Goal: Task Accomplishment & Management: Manage account settings

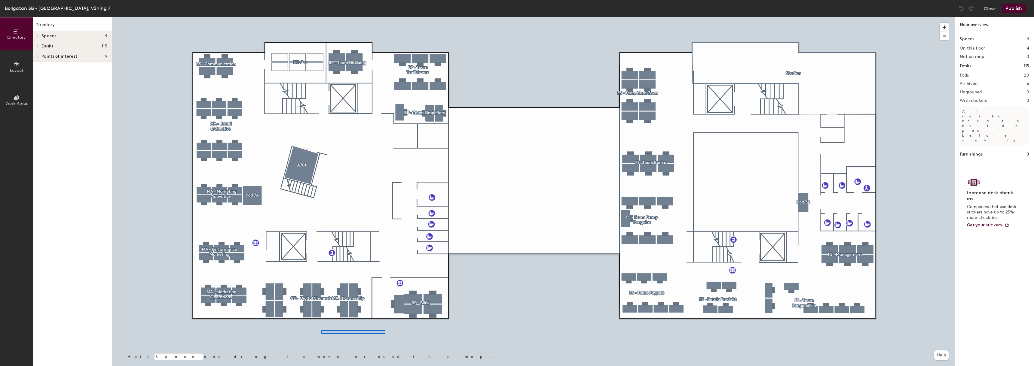
click at [382, 17] on div at bounding box center [533, 17] width 842 height 0
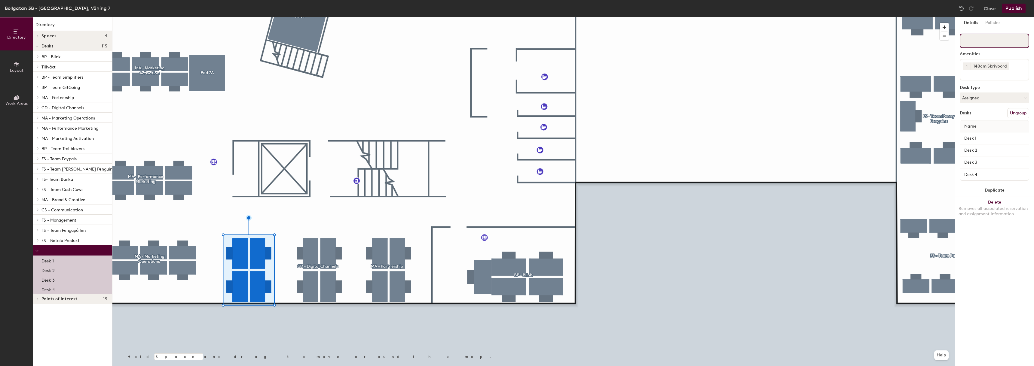
click at [989, 41] on input at bounding box center [993, 41] width 69 height 14
click at [980, 41] on input at bounding box center [993, 41] width 69 height 14
click at [1014, 42] on input "MA - Digital Sales" at bounding box center [993, 41] width 69 height 14
type input "MA - Digital Sales"
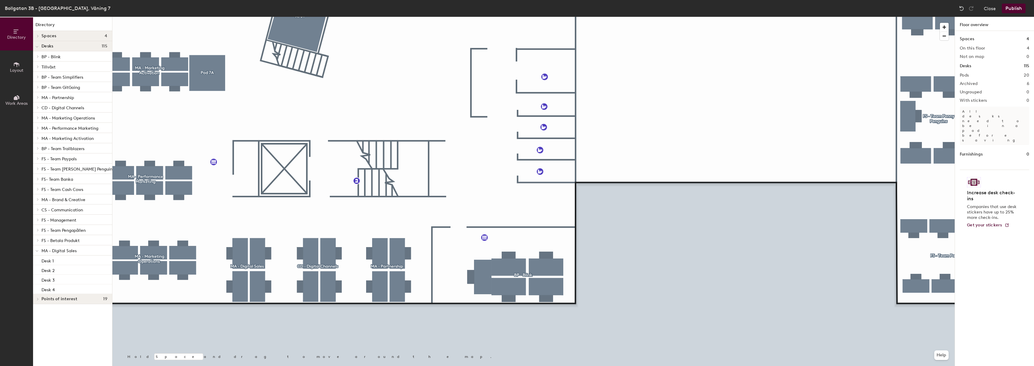
click at [1013, 8] on button "Publish" at bounding box center [1013, 9] width 24 height 10
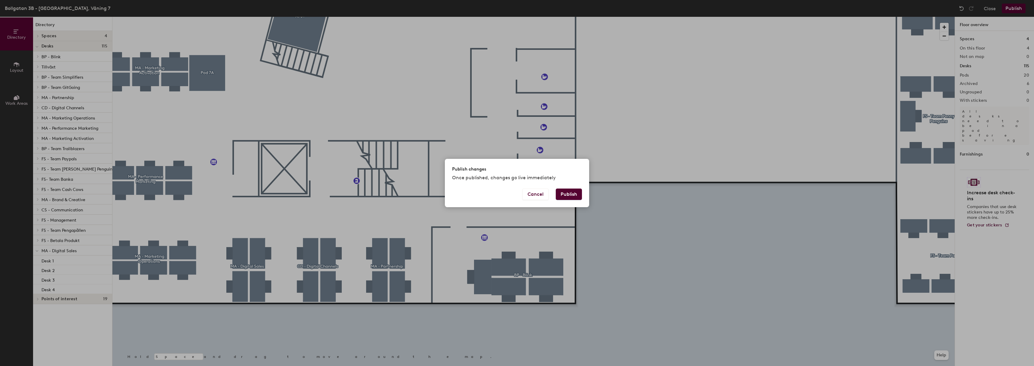
click at [566, 195] on button "Publish" at bounding box center [569, 194] width 26 height 11
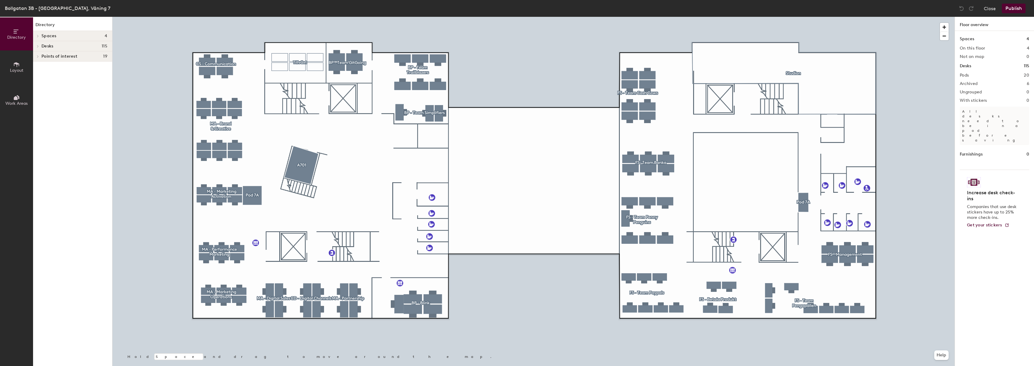
click at [53, 58] on span "Points of interest" at bounding box center [59, 56] width 36 height 5
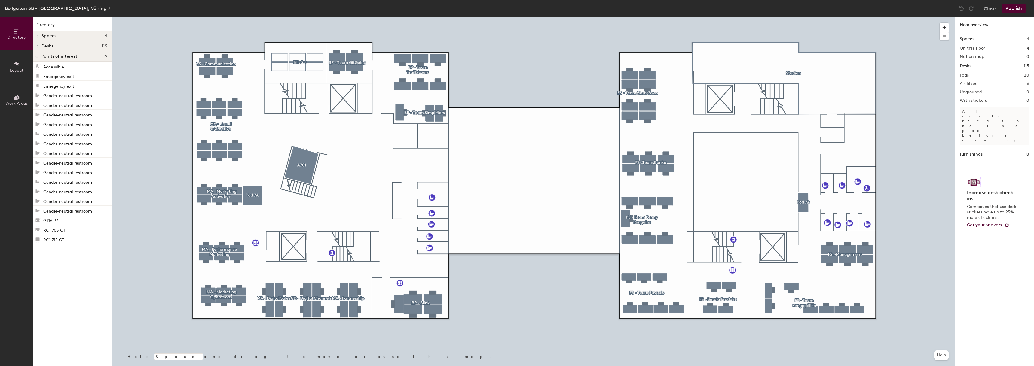
click at [53, 57] on span "Points of interest" at bounding box center [59, 56] width 36 height 5
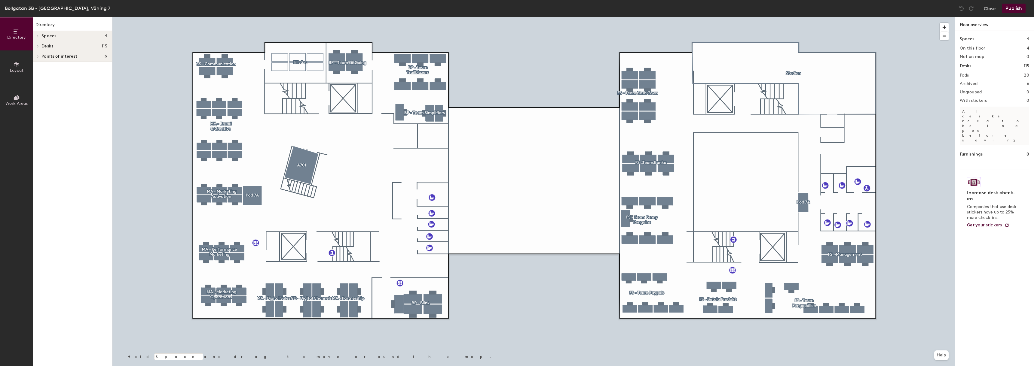
click at [47, 46] on span "Desks" at bounding box center [47, 46] width 12 height 5
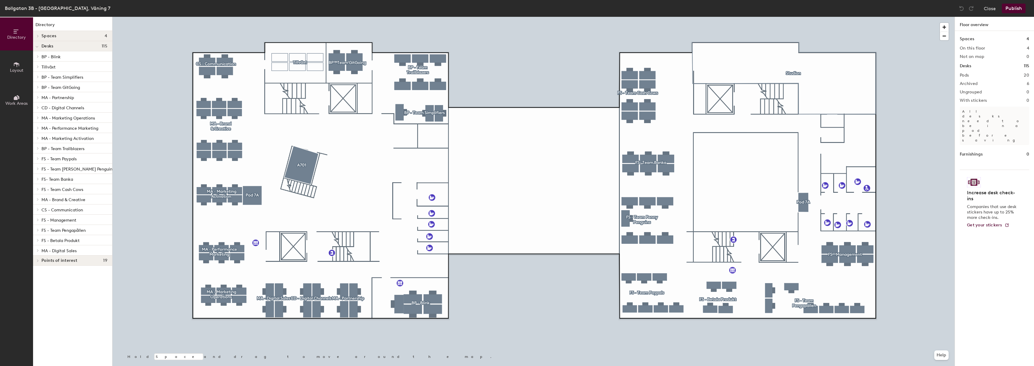
click at [47, 46] on span "Desks" at bounding box center [47, 46] width 12 height 5
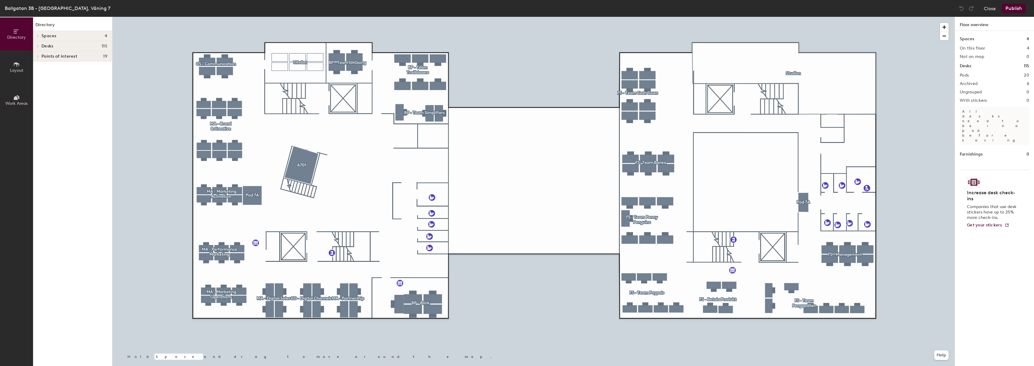
click at [18, 97] on icon at bounding box center [16, 97] width 7 height 7
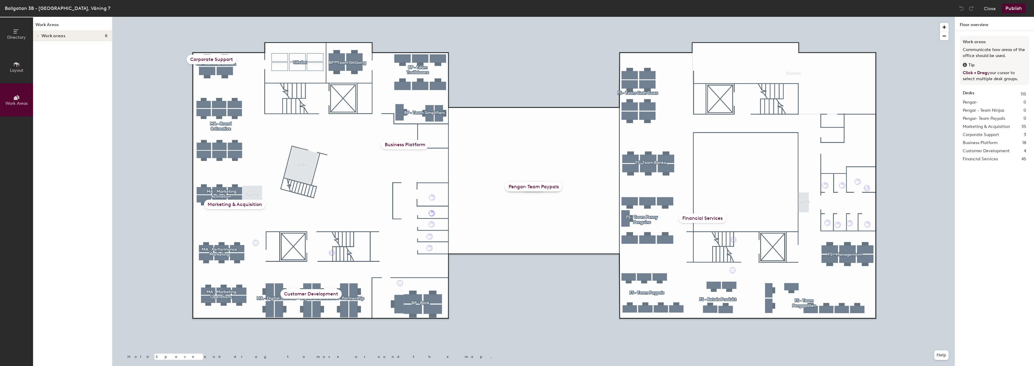
click at [315, 294] on div "Customer Development" at bounding box center [310, 294] width 61 height 10
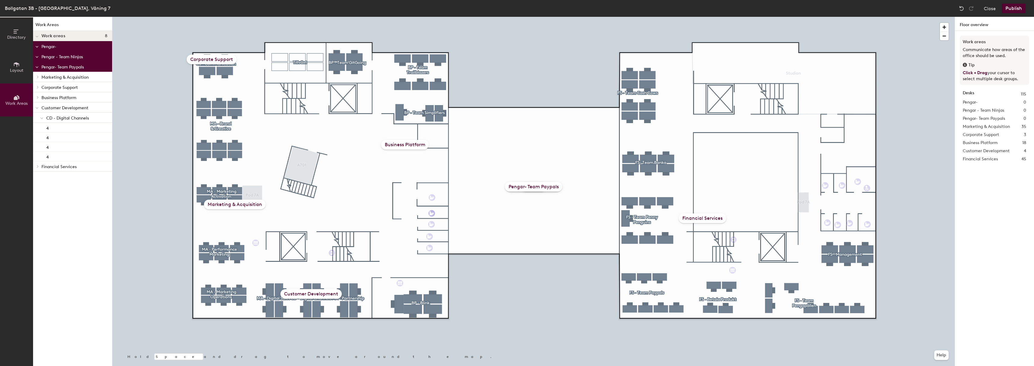
click at [294, 295] on div "Customer Development" at bounding box center [310, 294] width 61 height 10
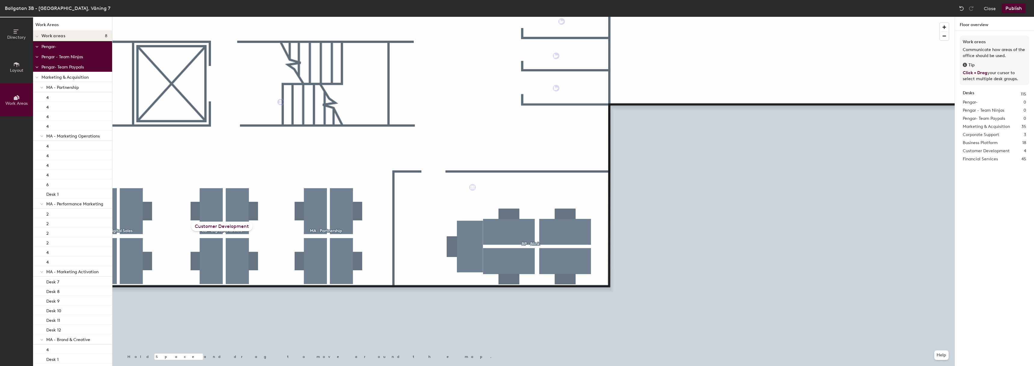
click at [339, 17] on div at bounding box center [533, 17] width 842 height 0
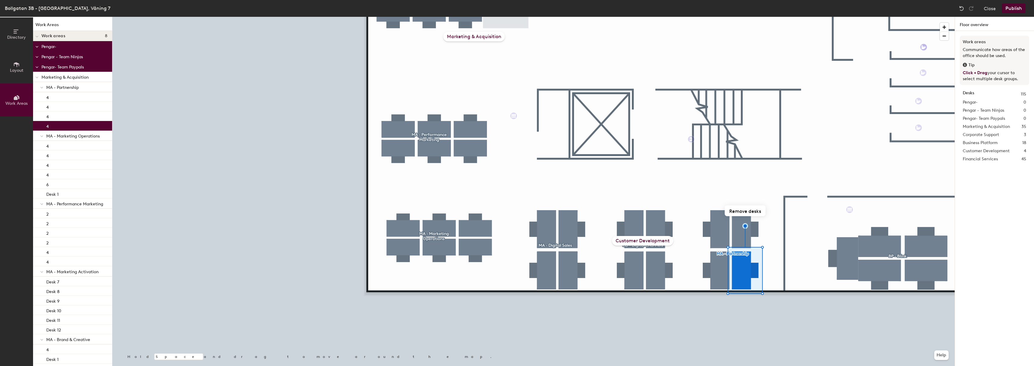
click at [17, 35] on span "Directory" at bounding box center [16, 37] width 19 height 5
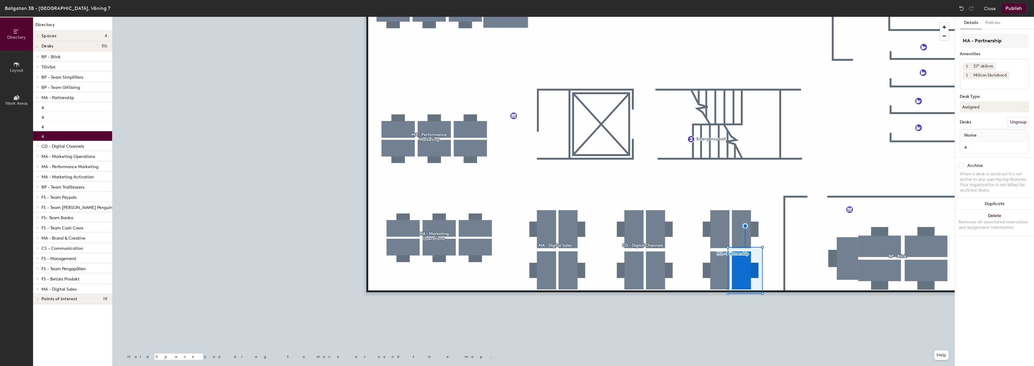
click at [1016, 122] on button "Ungroup" at bounding box center [1018, 122] width 22 height 10
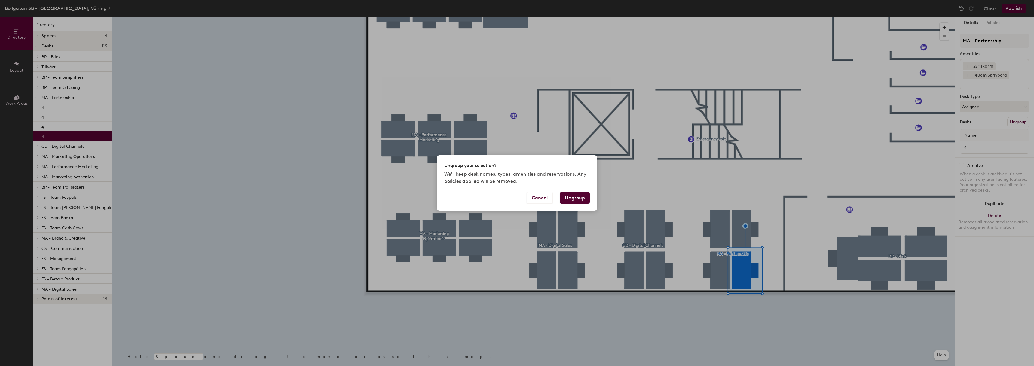
click at [571, 199] on button "Ungroup" at bounding box center [575, 197] width 30 height 11
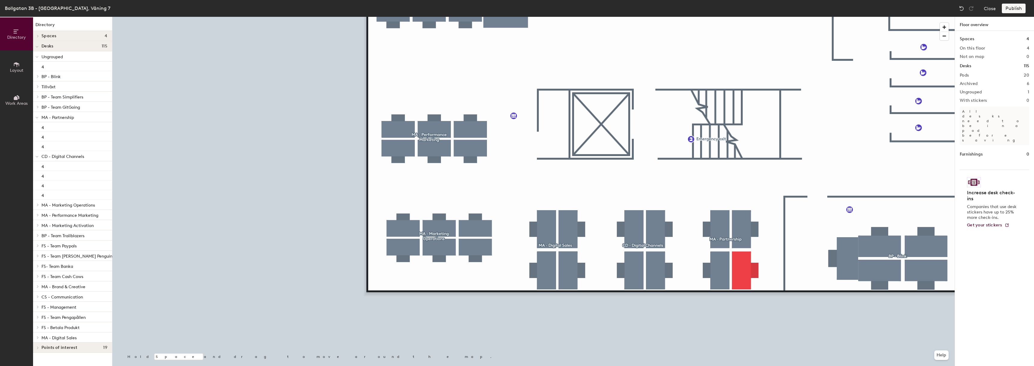
click at [18, 102] on span "Work Areas" at bounding box center [16, 103] width 22 height 5
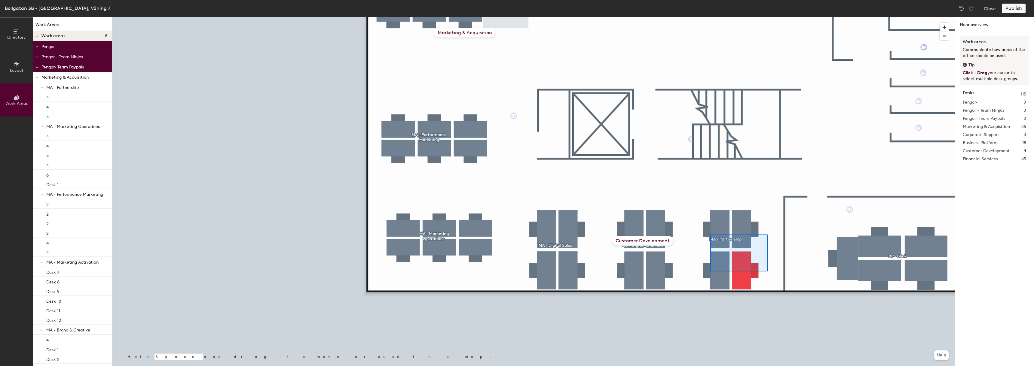
click at [710, 17] on div at bounding box center [533, 17] width 842 height 0
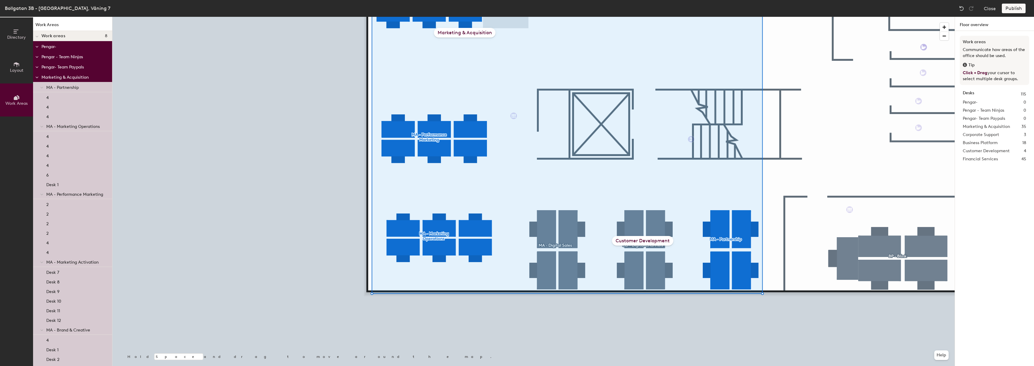
click at [11, 33] on button "Directory" at bounding box center [16, 33] width 33 height 33
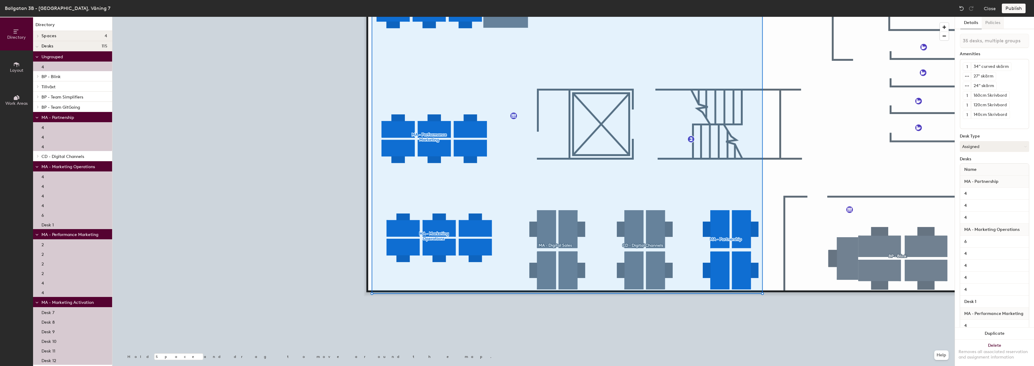
click at [992, 23] on button "Policies" at bounding box center [992, 23] width 22 height 12
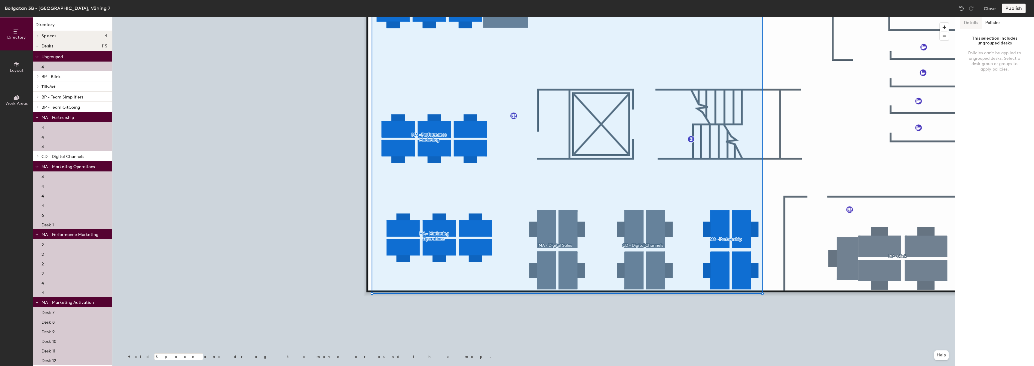
click at [966, 19] on button "Details" at bounding box center [970, 23] width 21 height 12
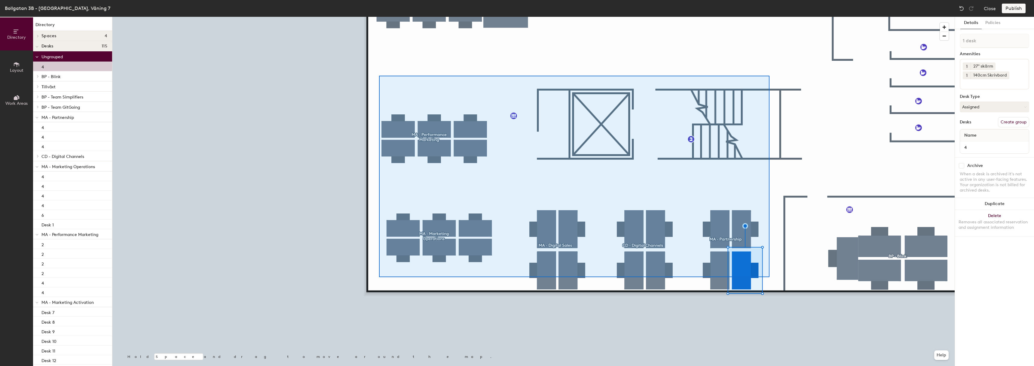
click at [379, 17] on div at bounding box center [533, 17] width 842 height 0
type input "24 desks, multiple groups"
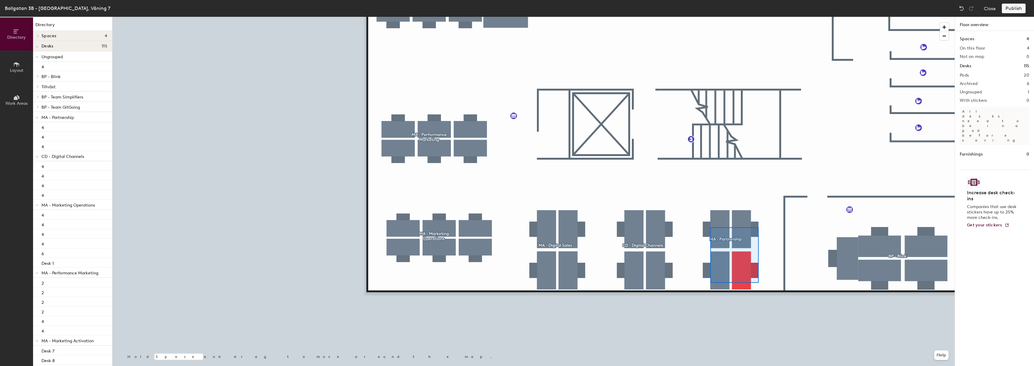
click at [710, 17] on div at bounding box center [533, 17] width 842 height 0
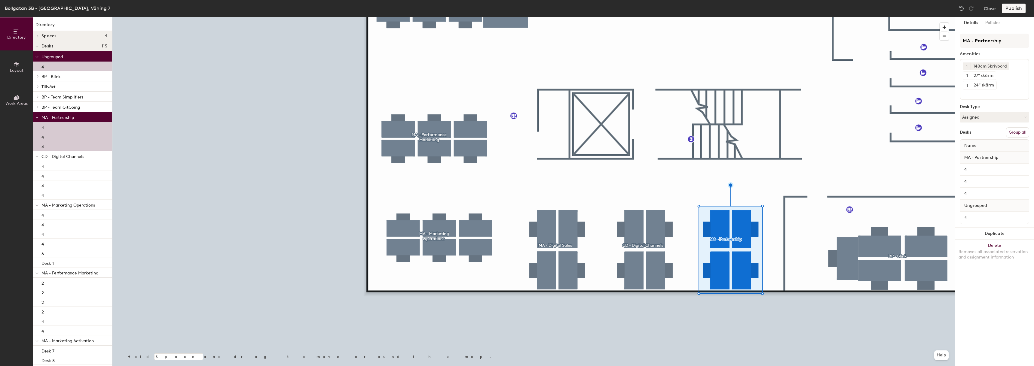
click at [1020, 133] on button "Group all" at bounding box center [1017, 132] width 23 height 10
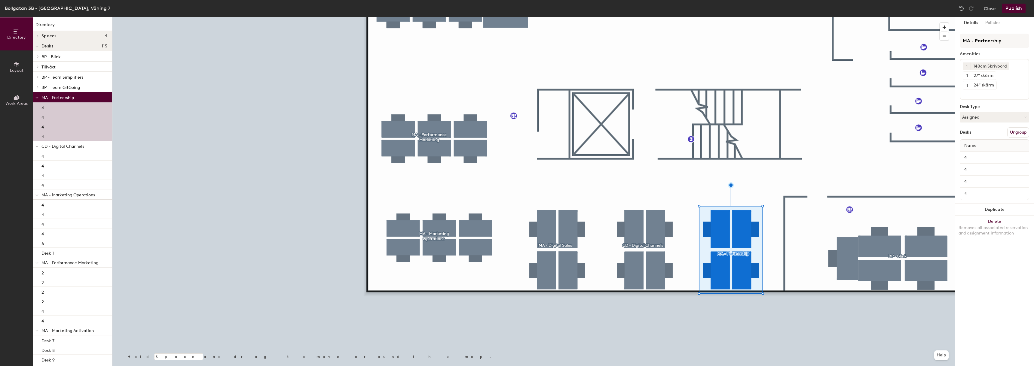
click at [1018, 132] on button "Ungroup" at bounding box center [1018, 132] width 22 height 10
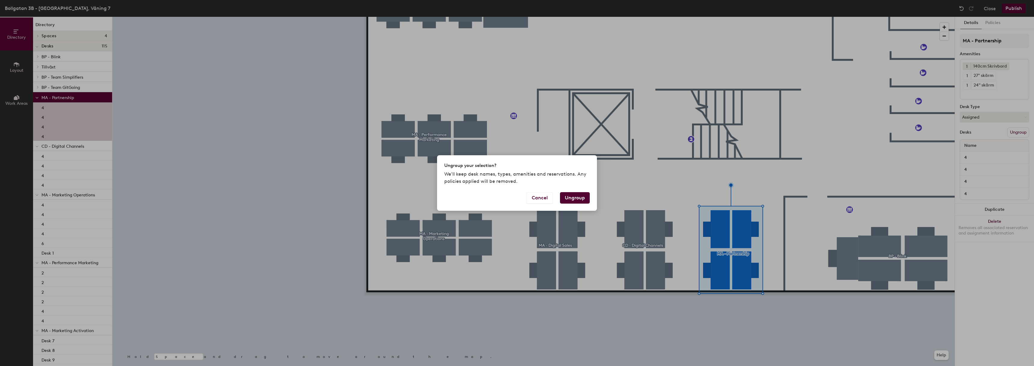
click at [572, 198] on button "Ungroup" at bounding box center [575, 197] width 30 height 11
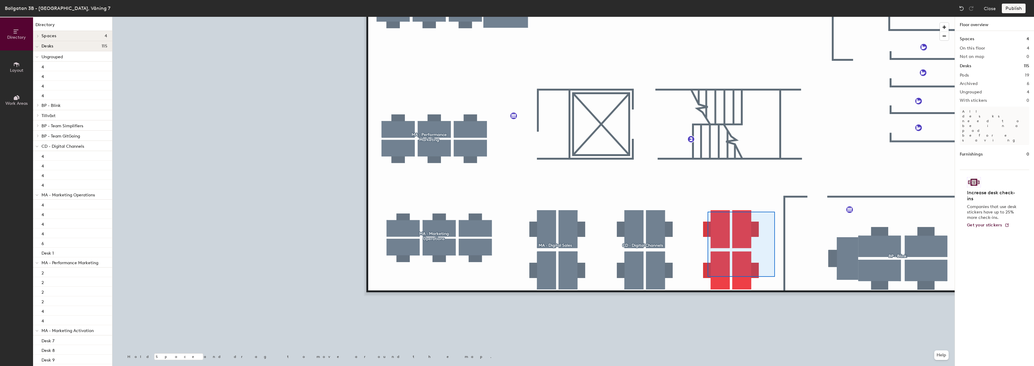
click at [707, 17] on div at bounding box center [533, 17] width 842 height 0
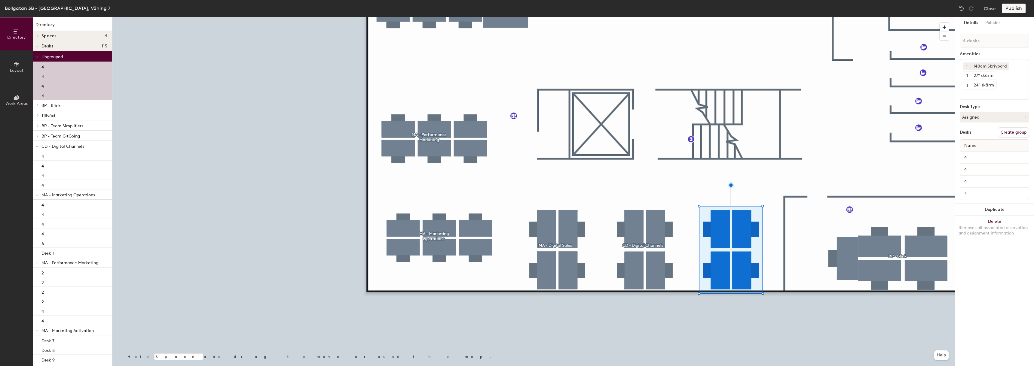
click at [1011, 132] on button "Create group" at bounding box center [1013, 132] width 31 height 10
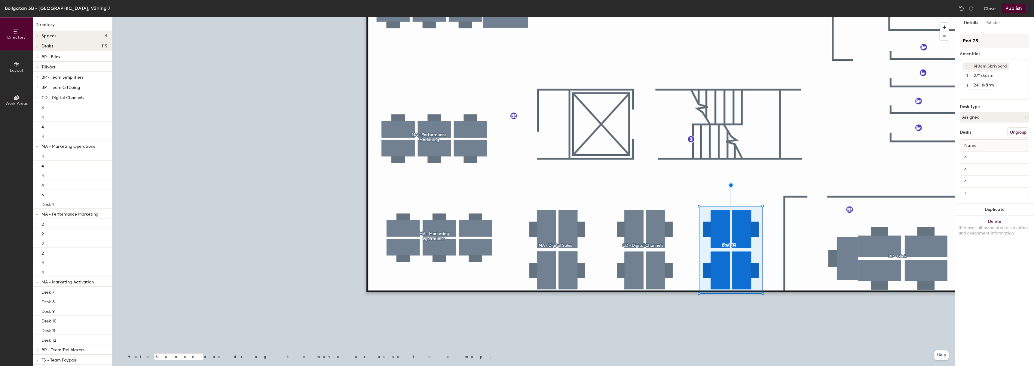
click at [945, 42] on div "Directory Layout Work Areas Directory Spaces 4 A701 Pod 7A Pod 7A Studion Desks…" at bounding box center [517, 191] width 1034 height 349
type input "MA - Partnership"
click at [1017, 9] on button "Publish" at bounding box center [1013, 9] width 24 height 10
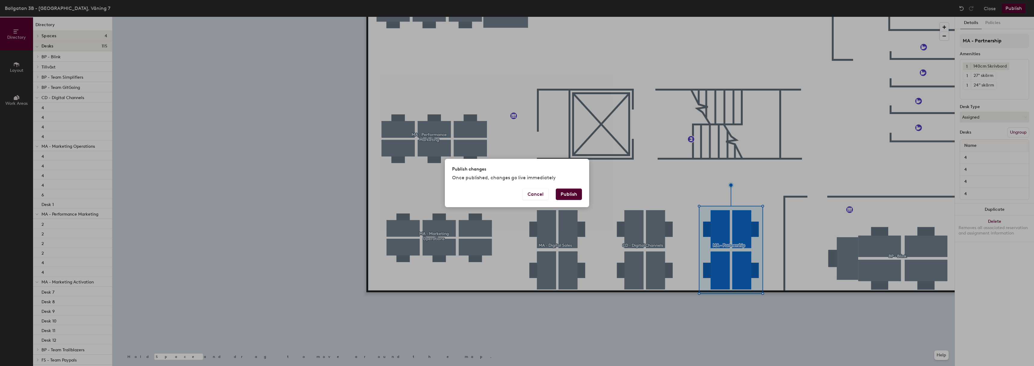
click at [564, 194] on button "Publish" at bounding box center [569, 194] width 26 height 11
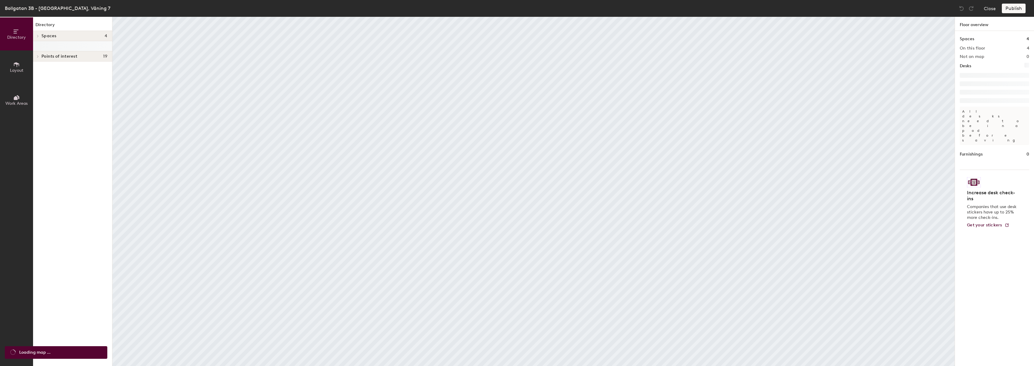
click at [17, 100] on icon at bounding box center [16, 98] width 4 height 4
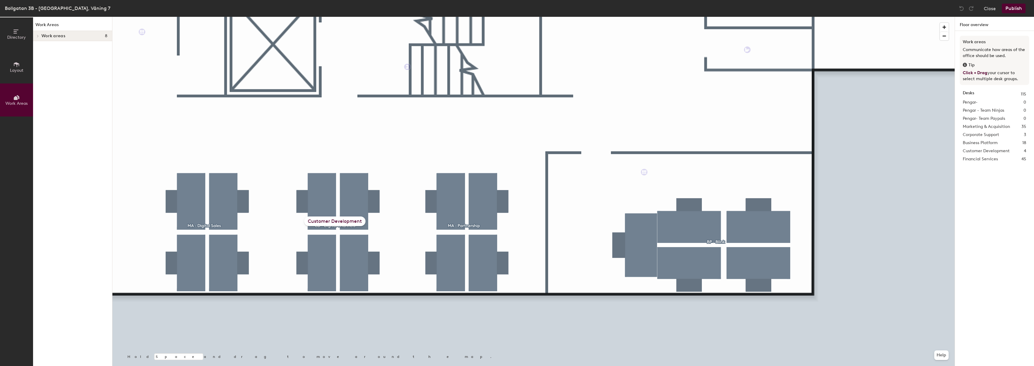
click at [335, 220] on div "Customer Development" at bounding box center [334, 222] width 61 height 10
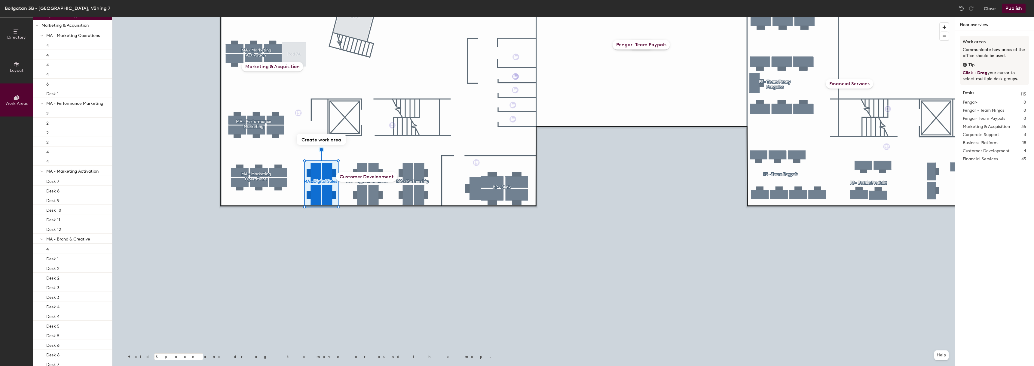
scroll to position [22, 0]
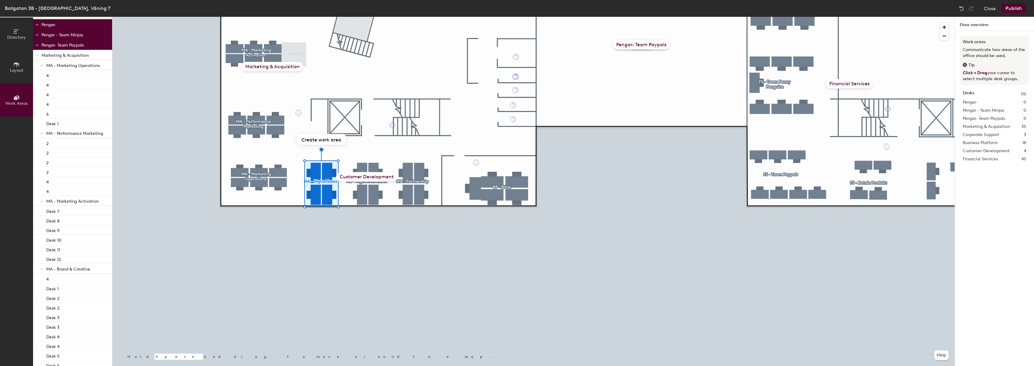
click at [60, 53] on p "Marketing & Acquisition" at bounding box center [74, 55] width 66 height 8
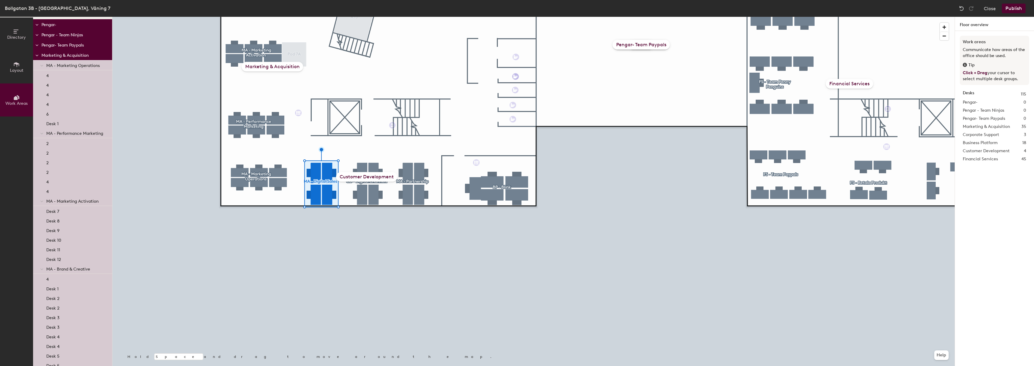
scroll to position [0, 0]
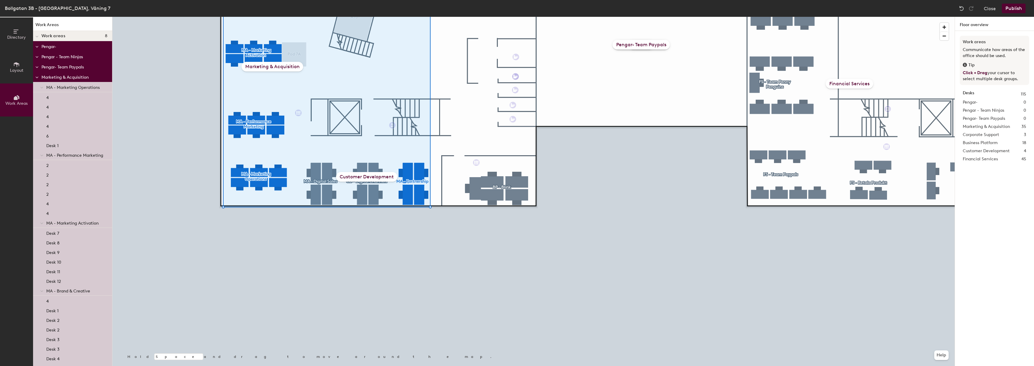
click at [66, 77] on p "Marketing & Acquisition" at bounding box center [74, 77] width 66 height 8
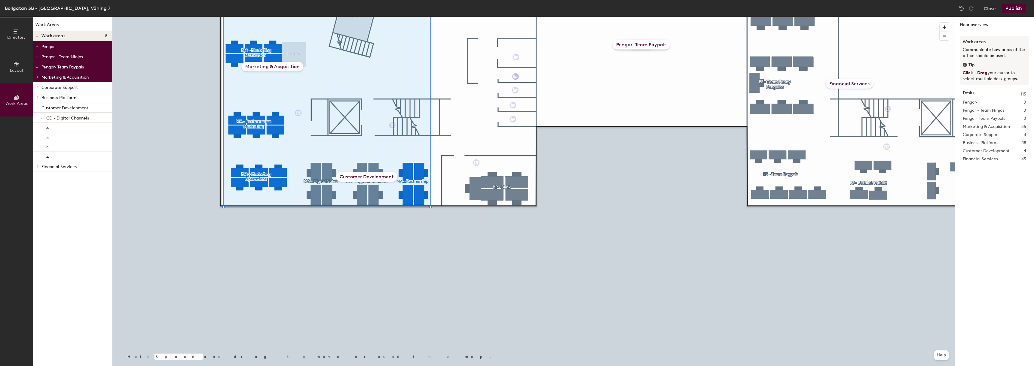
click at [59, 89] on p "Corporate Support" at bounding box center [74, 87] width 66 height 8
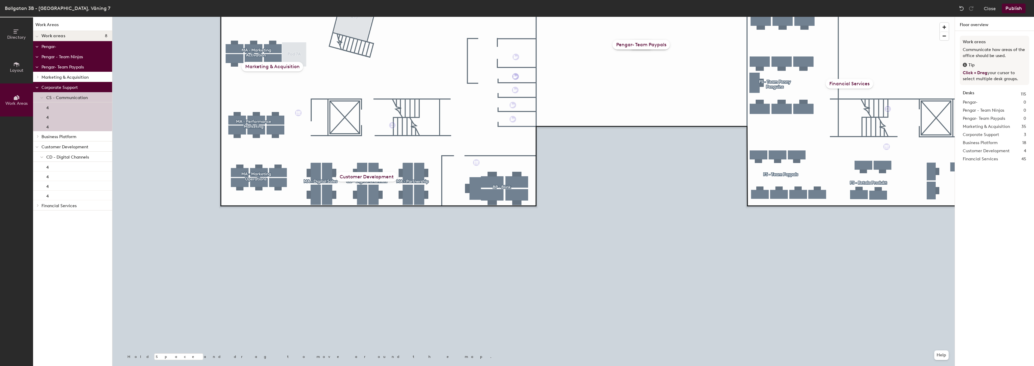
click at [61, 97] on span "CS - Communication" at bounding box center [66, 97] width 41 height 5
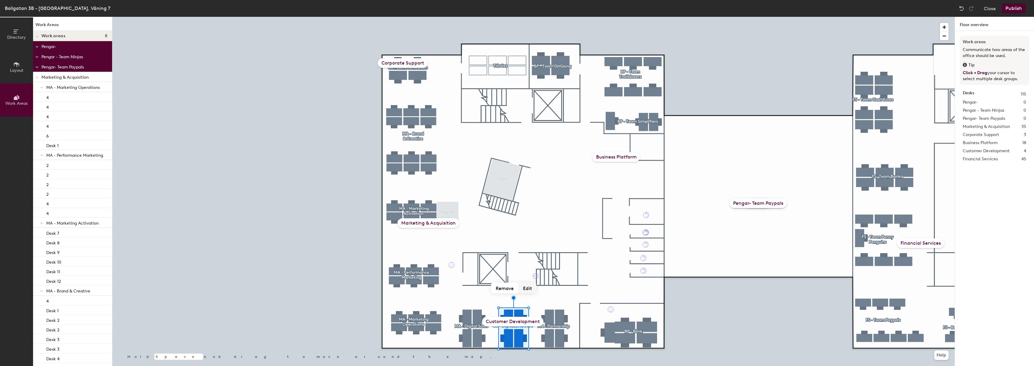
click at [528, 289] on button "Edit" at bounding box center [527, 288] width 18 height 11
click at [528, 291] on button "Edit" at bounding box center [527, 288] width 18 height 11
click at [521, 322] on input "Customer Development" at bounding box center [513, 321] width 60 height 9
click at [482, 289] on button "Create work area" at bounding box center [472, 288] width 49 height 11
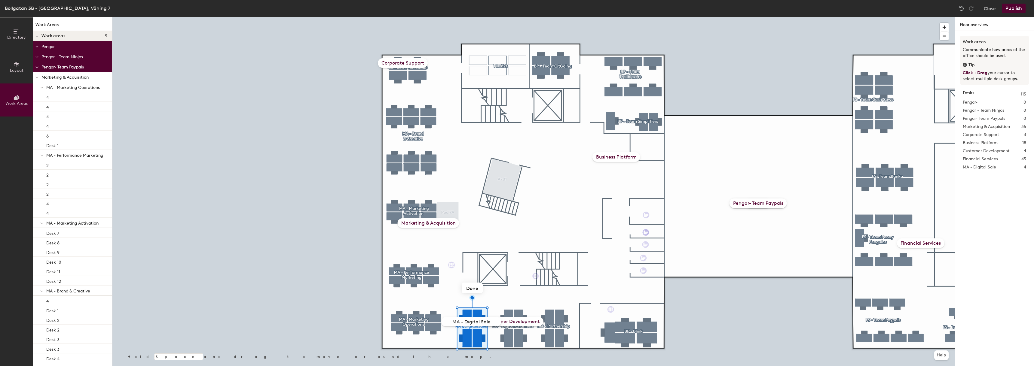
type input "MA - Digital Sales"
click at [470, 321] on div "MA - Digital Sales" at bounding box center [470, 322] width 47 height 10
click at [487, 287] on button "Edit" at bounding box center [486, 288] width 18 height 11
click at [498, 17] on div at bounding box center [533, 17] width 842 height 0
click at [473, 324] on div at bounding box center [471, 325] width 7 height 4
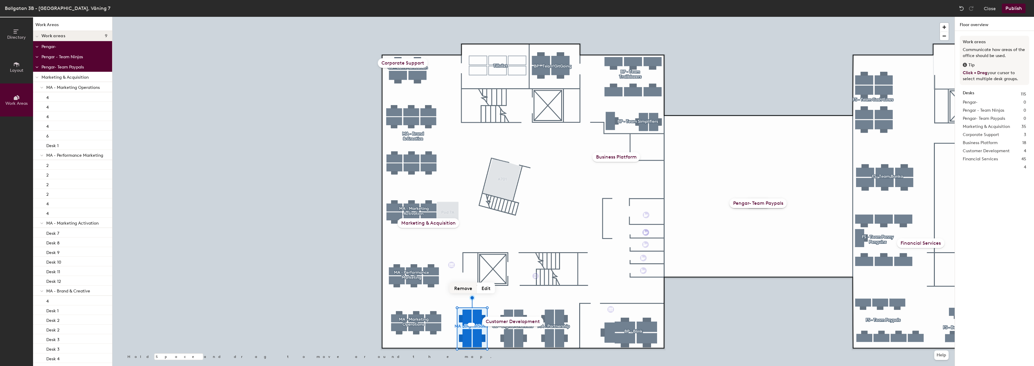
click at [466, 290] on button "Remove" at bounding box center [463, 288] width 27 height 11
click at [495, 17] on div at bounding box center [533, 17] width 842 height 0
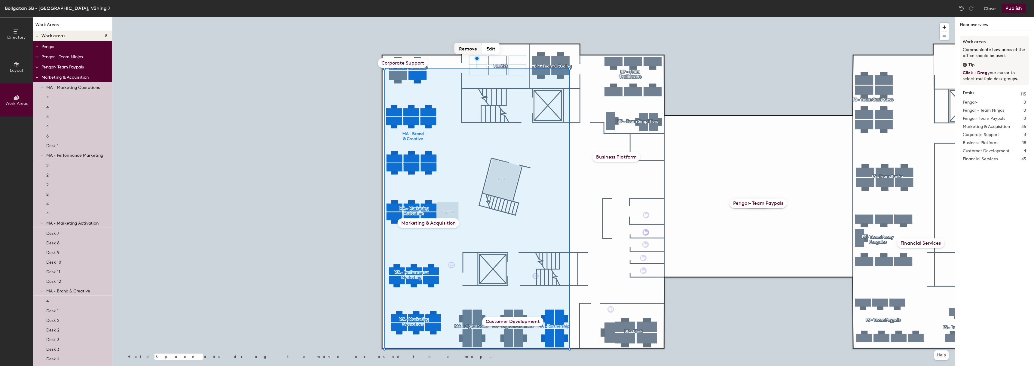
click at [462, 48] on button "Remove" at bounding box center [467, 48] width 27 height 11
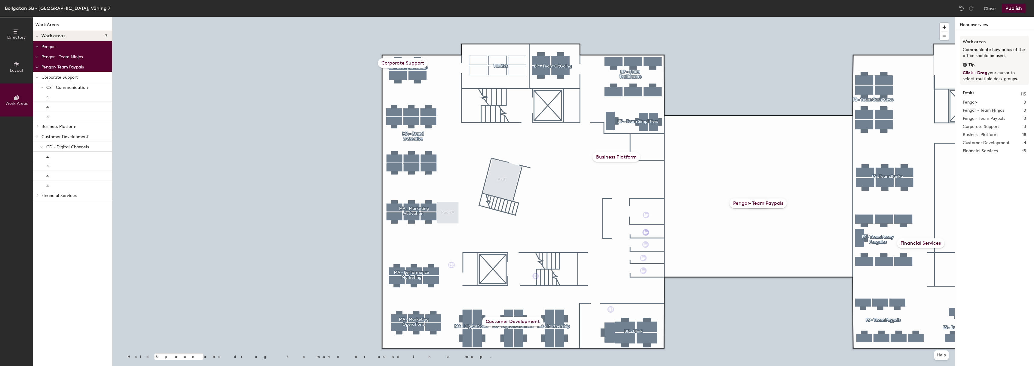
click at [402, 64] on div "Corporate Support" at bounding box center [403, 63] width 50 height 10
click at [413, 62] on div "Corporate Support" at bounding box center [403, 63] width 50 height 10
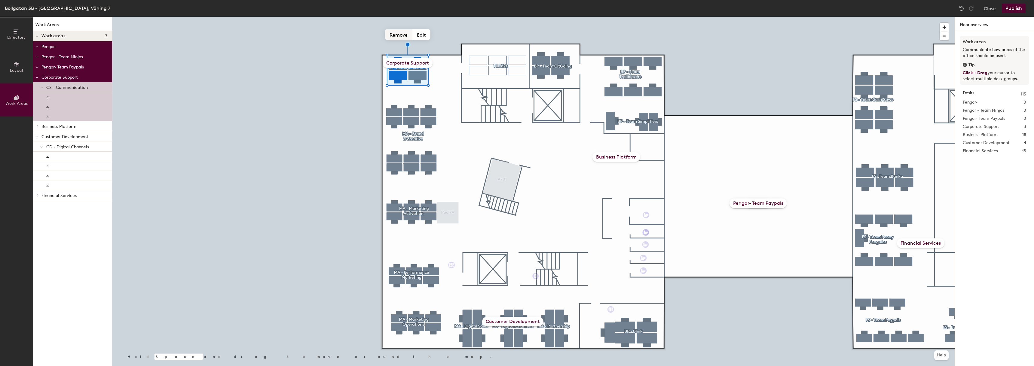
click at [400, 33] on button "Remove" at bounding box center [398, 34] width 27 height 11
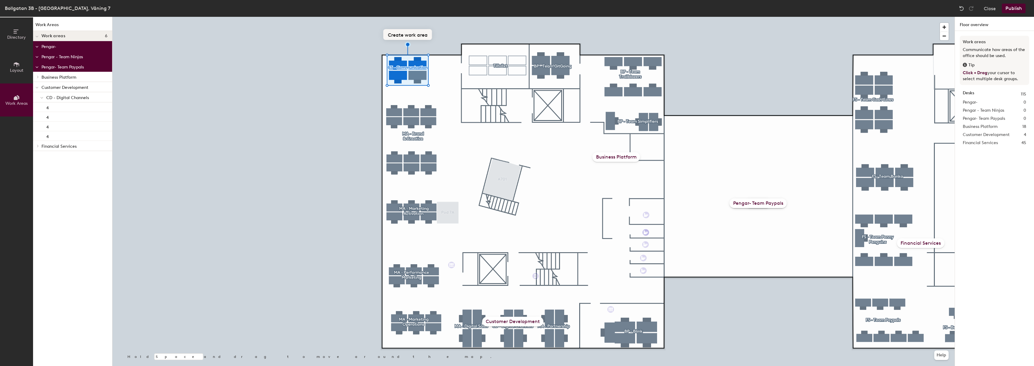
click at [439, 17] on div at bounding box center [533, 17] width 842 height 0
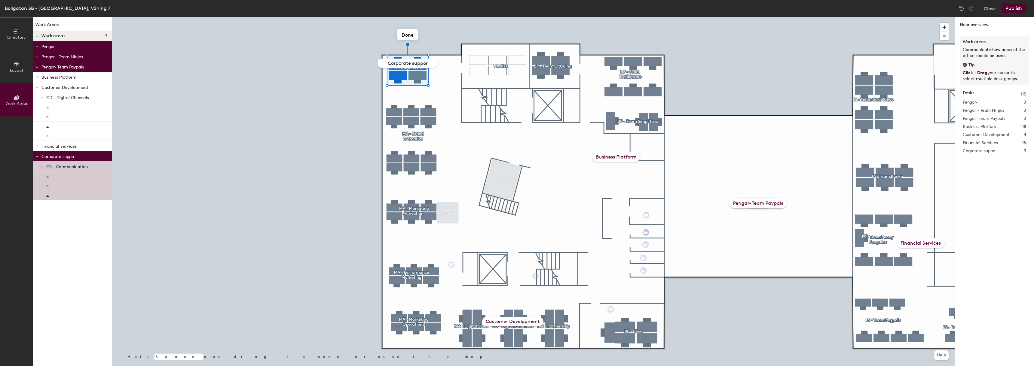
type input "Corporate support"
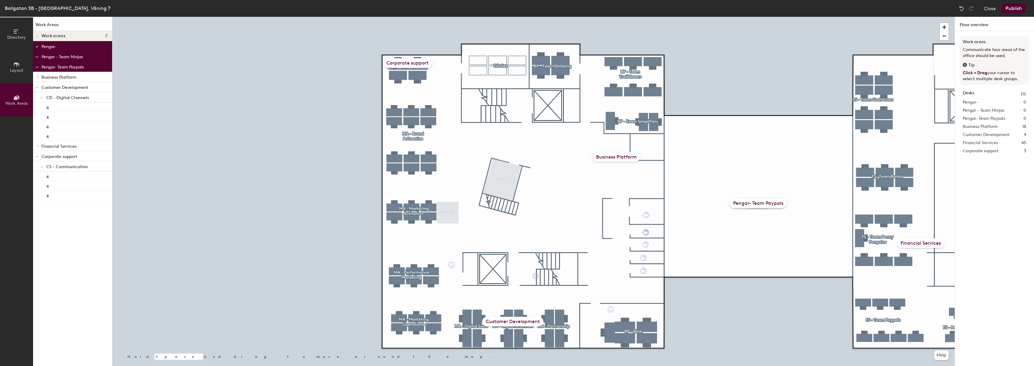
drag, startPoint x: 514, startPoint y: 322, endPoint x: 521, endPoint y: 326, distance: 8.7
click at [514, 322] on div "Customer Development" at bounding box center [512, 322] width 61 height 10
click at [521, 320] on div "Customer Development" at bounding box center [512, 322] width 61 height 10
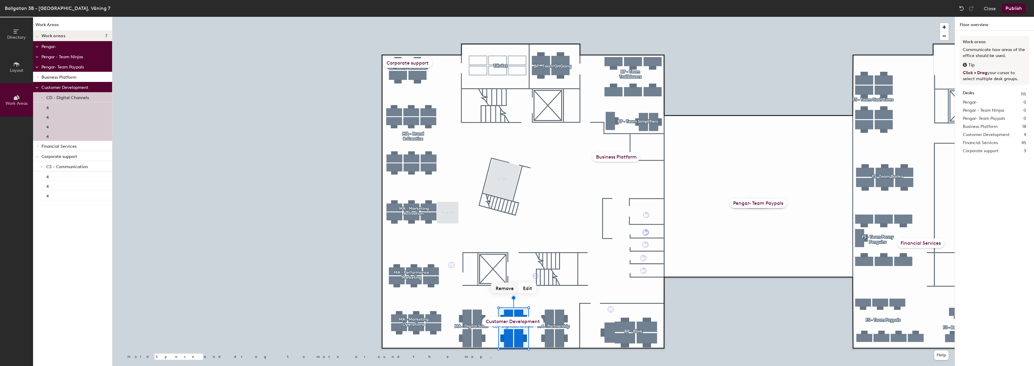
click at [506, 289] on button "Remove" at bounding box center [504, 288] width 27 height 11
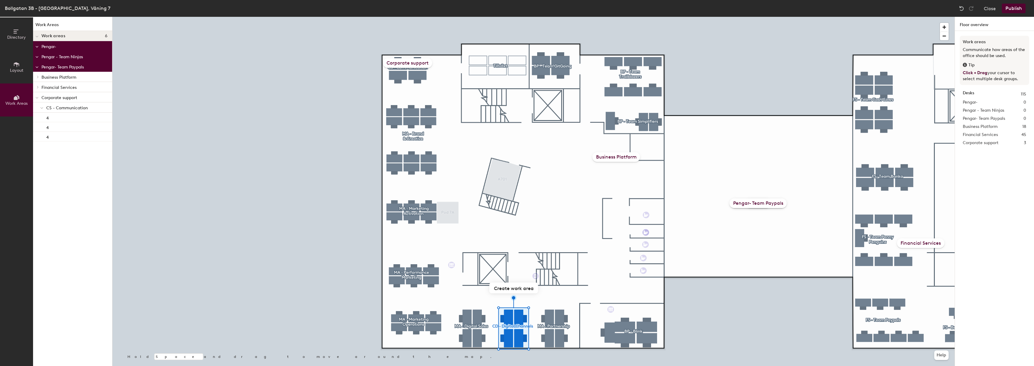
click at [549, 17] on div at bounding box center [533, 17] width 842 height 0
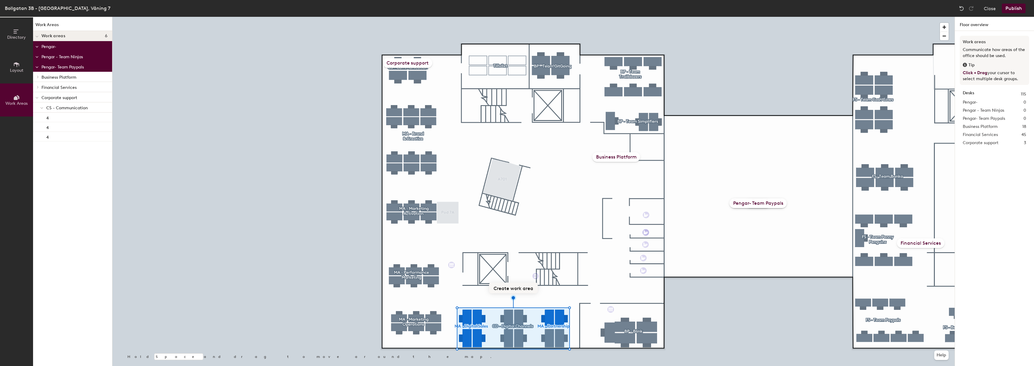
click at [575, 17] on div at bounding box center [533, 17] width 842 height 0
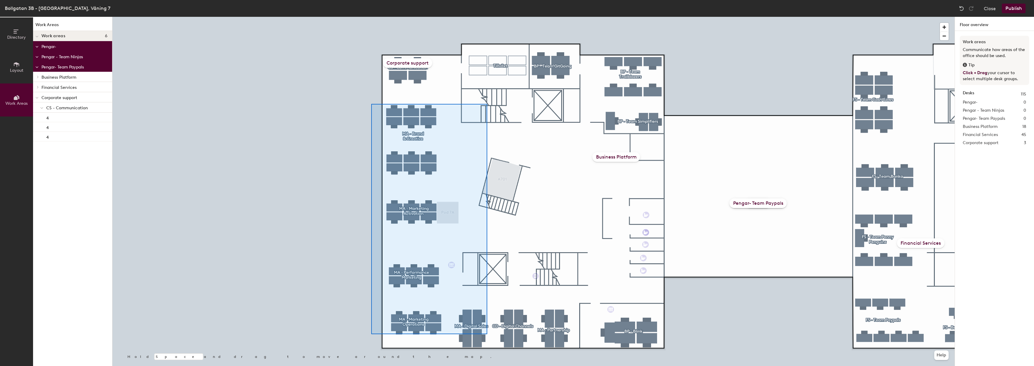
click at [371, 17] on div at bounding box center [533, 17] width 842 height 0
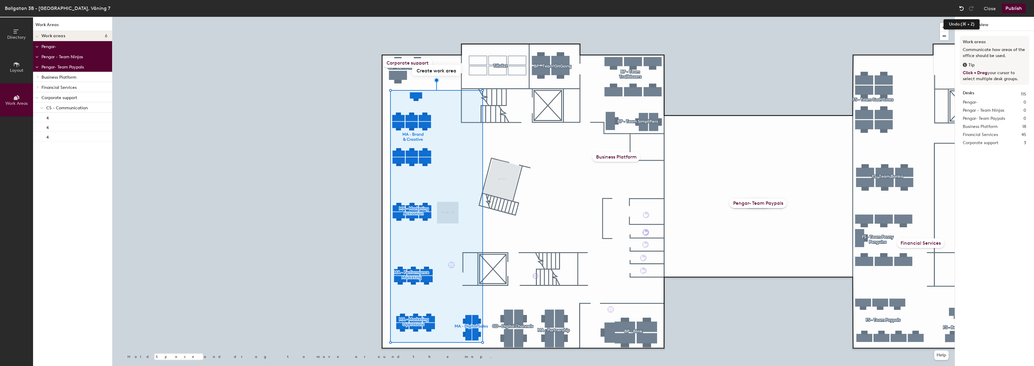
click at [961, 8] on img at bounding box center [961, 8] width 6 height 6
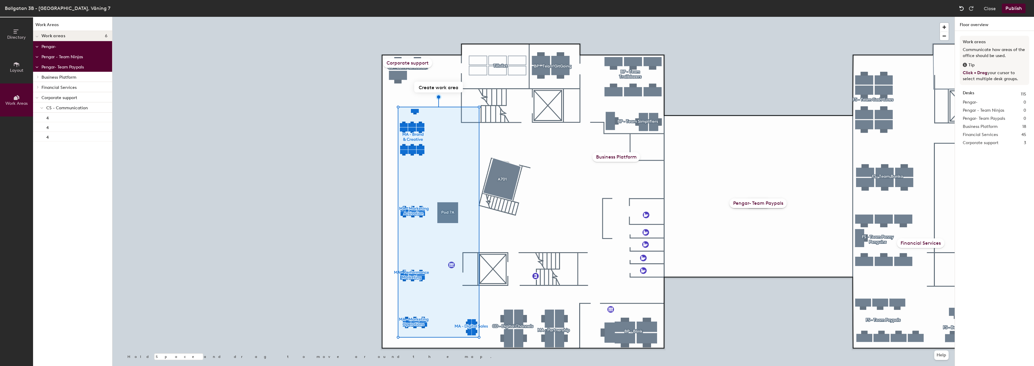
click at [962, 8] on img at bounding box center [961, 8] width 6 height 6
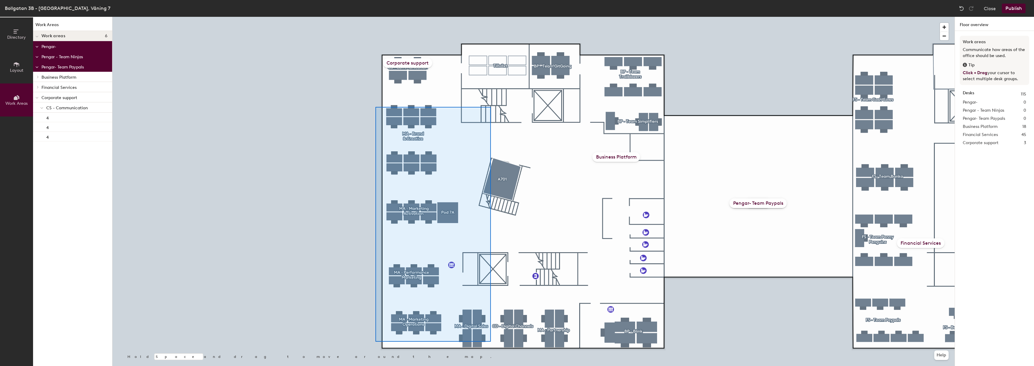
click at [375, 17] on div at bounding box center [533, 17] width 842 height 0
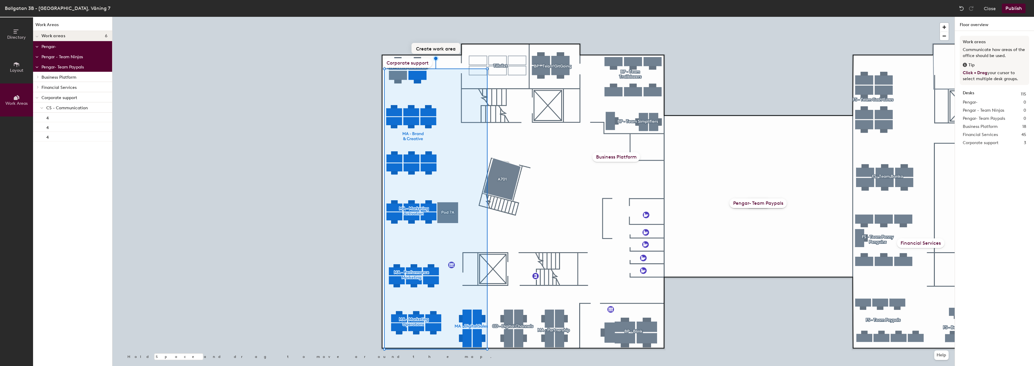
click at [442, 49] on button "Create work area" at bounding box center [435, 48] width 49 height 11
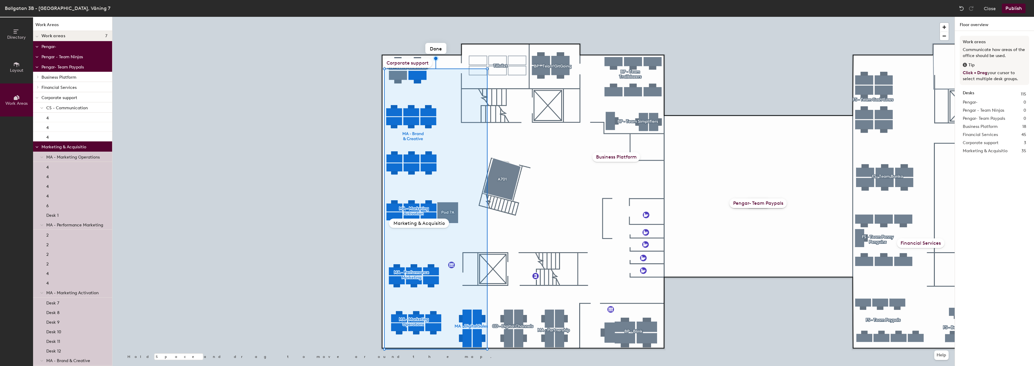
type input "Marketing & Acquisition"
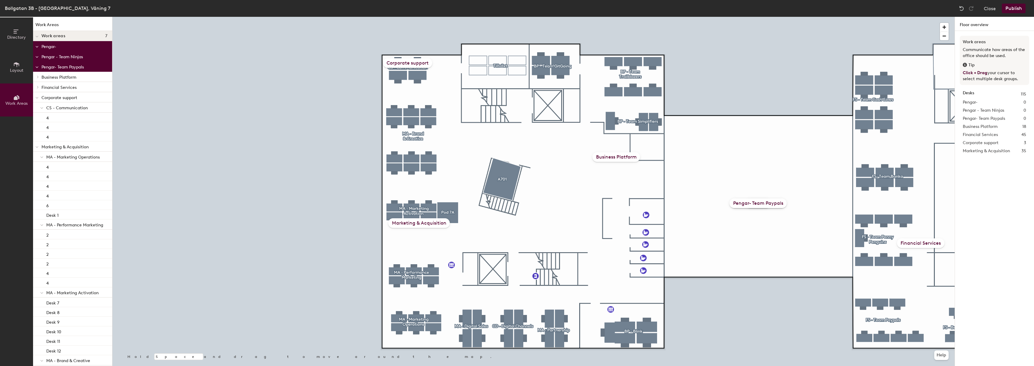
click at [411, 224] on div "Marketing & Acquisition" at bounding box center [419, 223] width 62 height 10
click at [566, 310] on button "Create work area" at bounding box center [561, 307] width 49 height 11
type input "Marketing & Acquisition"
click at [564, 17] on div at bounding box center [533, 17] width 842 height 0
click at [566, 335] on div "Marketing & Acquisition" at bounding box center [560, 334] width 62 height 10
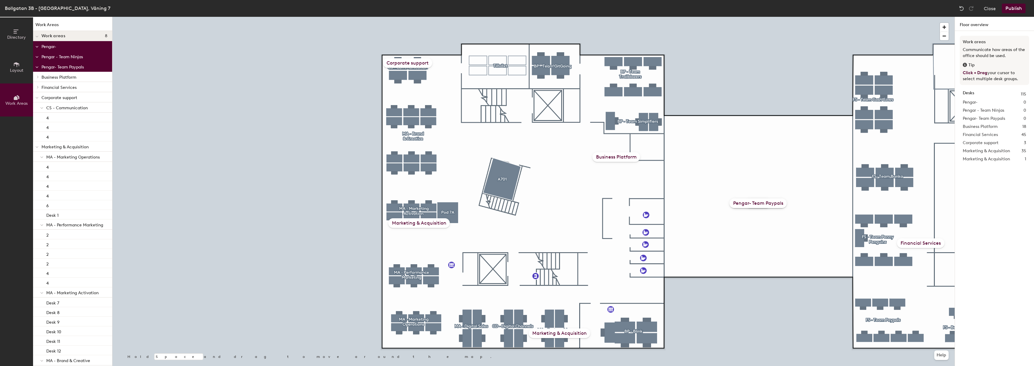
click at [408, 224] on div "Marketing & Acquisition" at bounding box center [419, 223] width 62 height 10
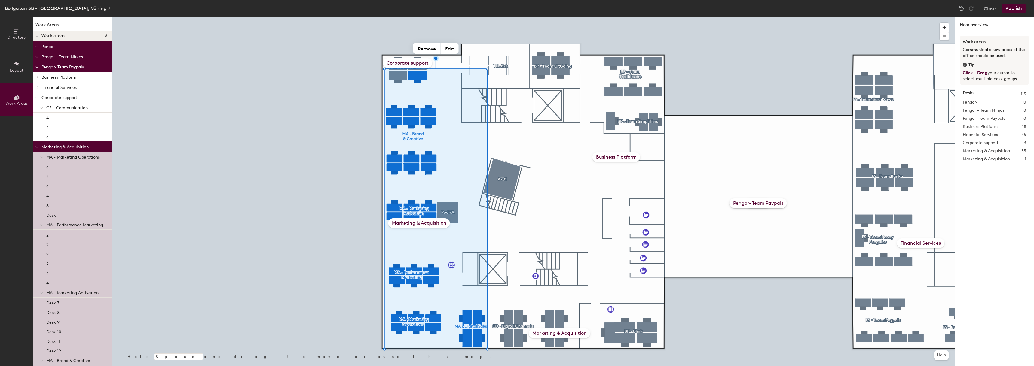
click at [555, 336] on div "Marketing & Acquisition" at bounding box center [560, 334] width 62 height 10
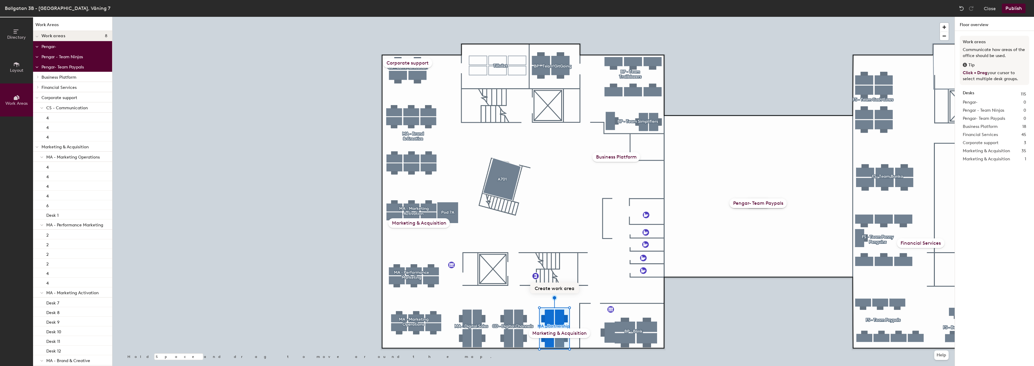
click at [552, 289] on button "Create work area" at bounding box center [554, 288] width 49 height 11
type input "C"
click at [546, 318] on input "text" at bounding box center [552, 318] width 60 height 11
type input "Custumer Development"
click at [559, 320] on div "Custumer Development" at bounding box center [552, 319] width 62 height 10
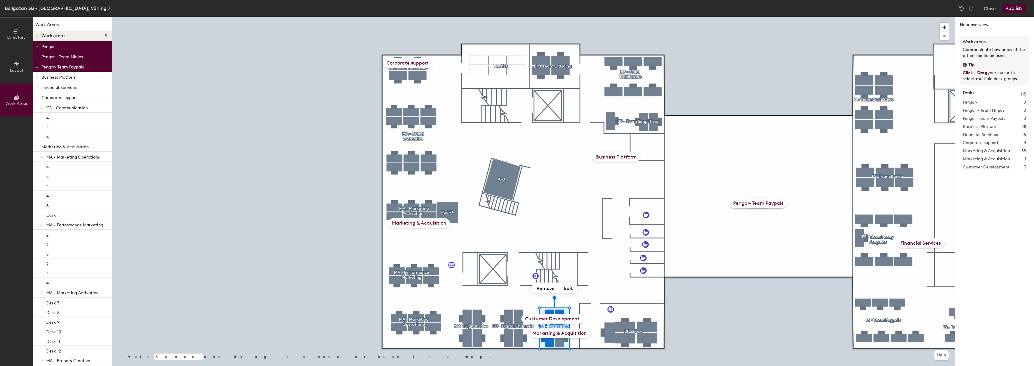
click at [556, 335] on div "Marketing & Acquisition" at bounding box center [560, 334] width 62 height 10
click at [561, 318] on div "Custumer Development" at bounding box center [552, 319] width 62 height 10
click at [417, 225] on div "Marketing & Acquisition" at bounding box center [419, 223] width 62 height 10
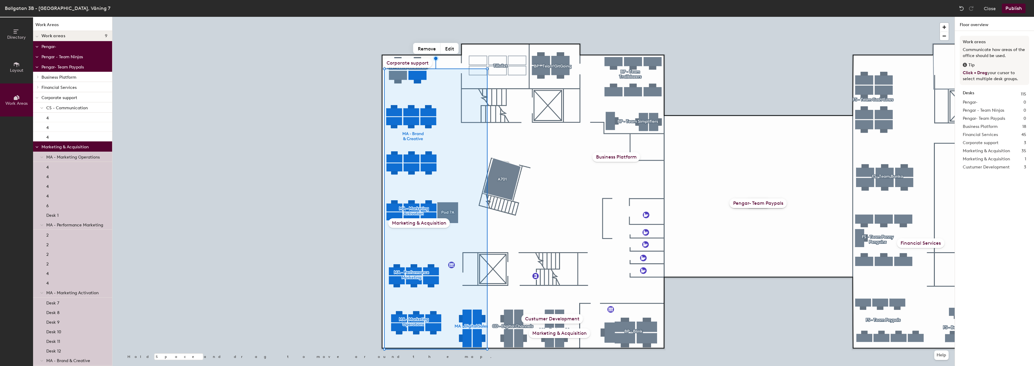
click at [545, 319] on div "Custumer Development" at bounding box center [552, 319] width 62 height 10
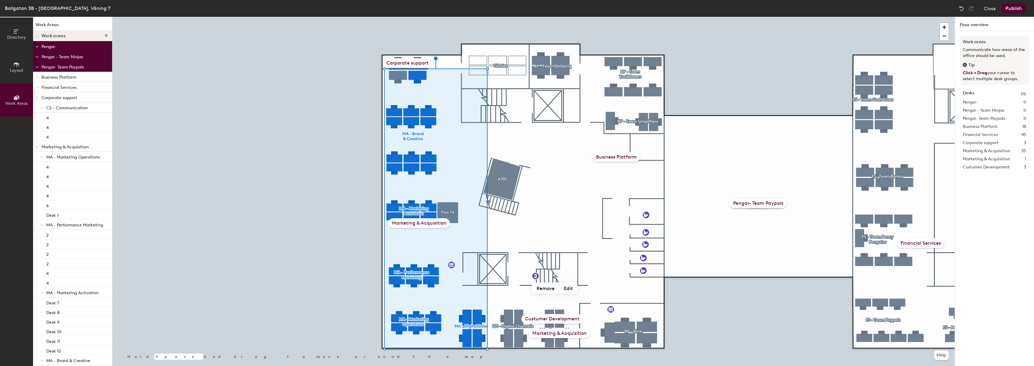
click at [555, 335] on div "Marketing & Acquisition" at bounding box center [560, 334] width 62 height 10
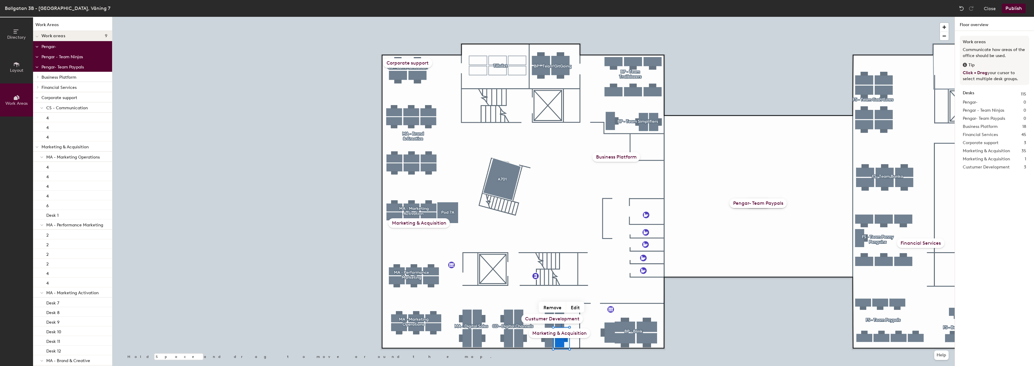
click at [553, 317] on div "Custumer Development" at bounding box center [552, 319] width 62 height 10
click at [16, 32] on icon at bounding box center [16, 31] width 5 height 4
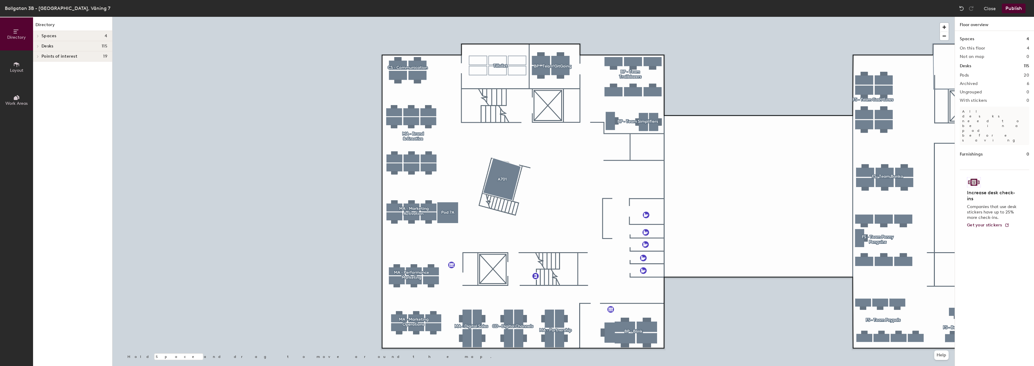
click at [1013, 7] on button "Publish" at bounding box center [1013, 9] width 24 height 10
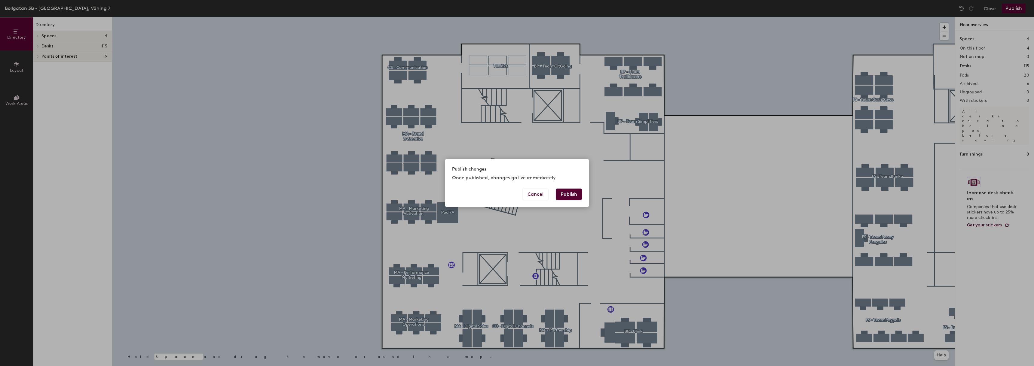
click at [569, 194] on button "Publish" at bounding box center [569, 194] width 26 height 11
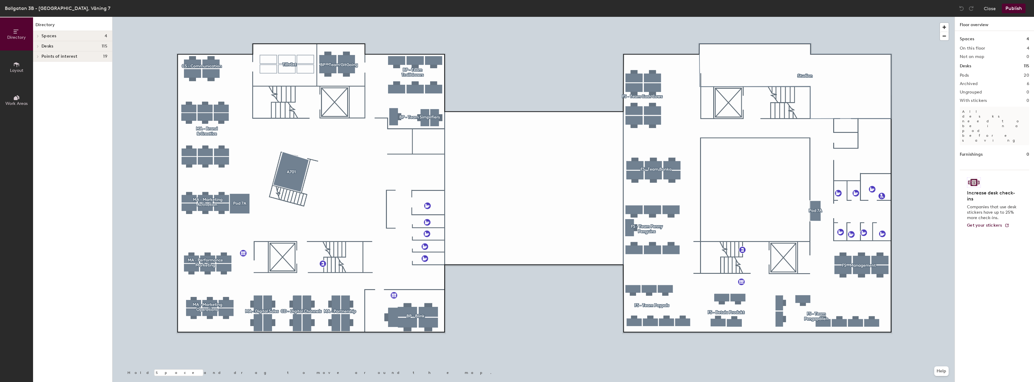
click at [11, 99] on button "Work Areas" at bounding box center [16, 100] width 33 height 33
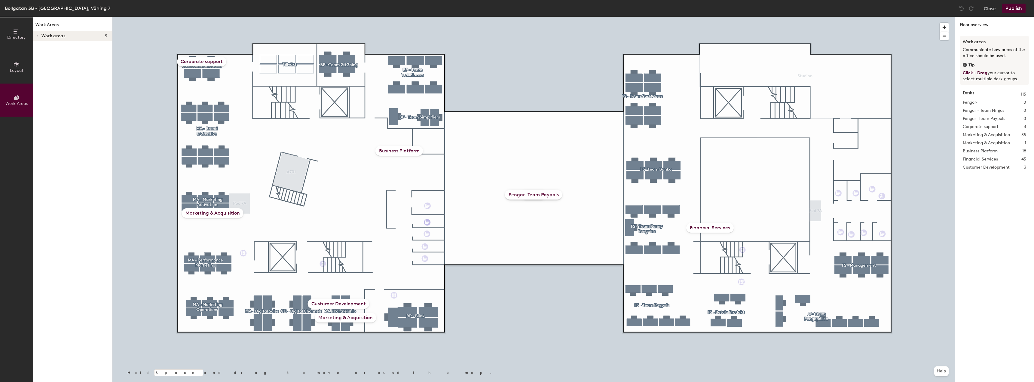
click at [50, 34] on span "Work areas" at bounding box center [53, 36] width 24 height 5
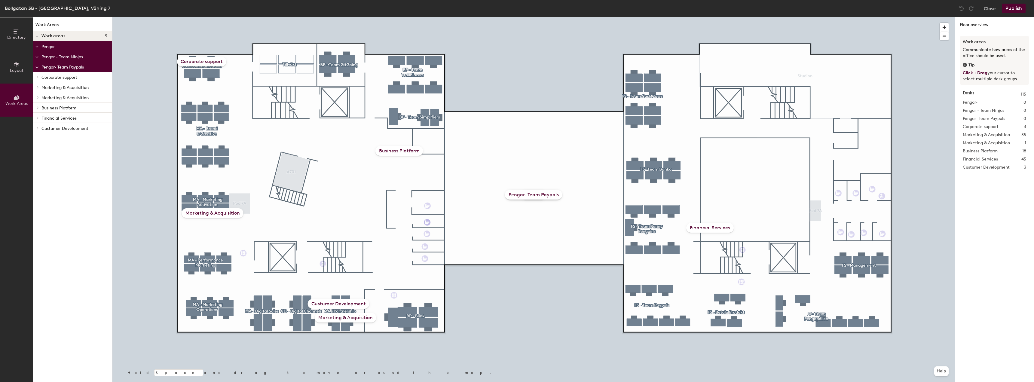
click at [58, 128] on p "Custumer Development" at bounding box center [74, 128] width 66 height 8
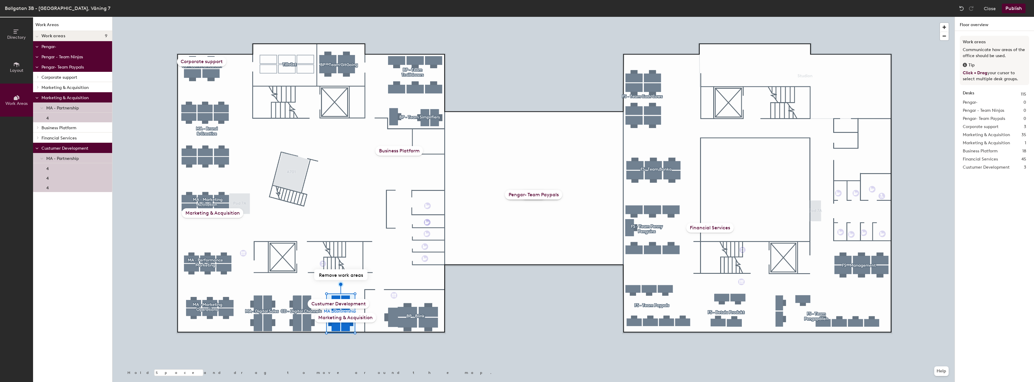
click at [59, 76] on p "Corporate support" at bounding box center [74, 77] width 66 height 8
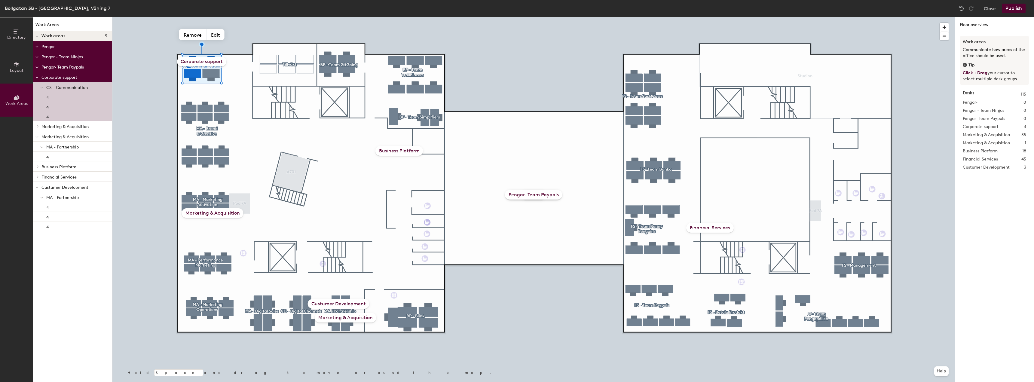
click at [63, 136] on p "Marketing & Acquisition" at bounding box center [74, 137] width 66 height 8
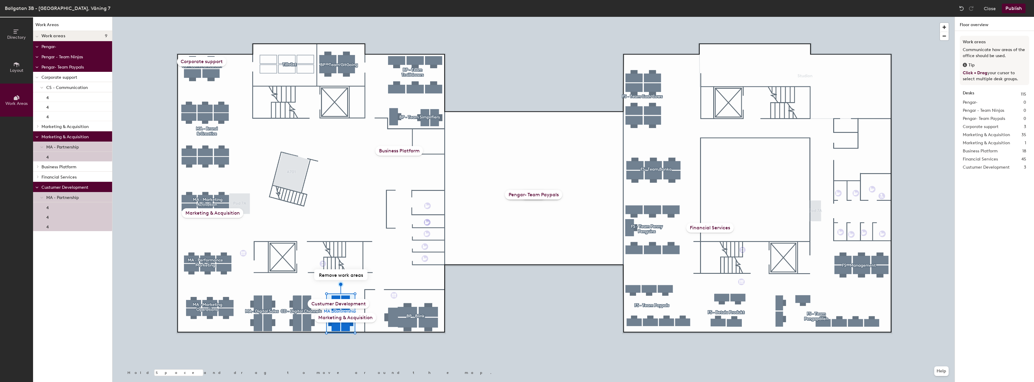
click at [62, 148] on span "MA - Partnership" at bounding box center [62, 147] width 32 height 5
click at [57, 157] on div "4" at bounding box center [72, 157] width 79 height 10
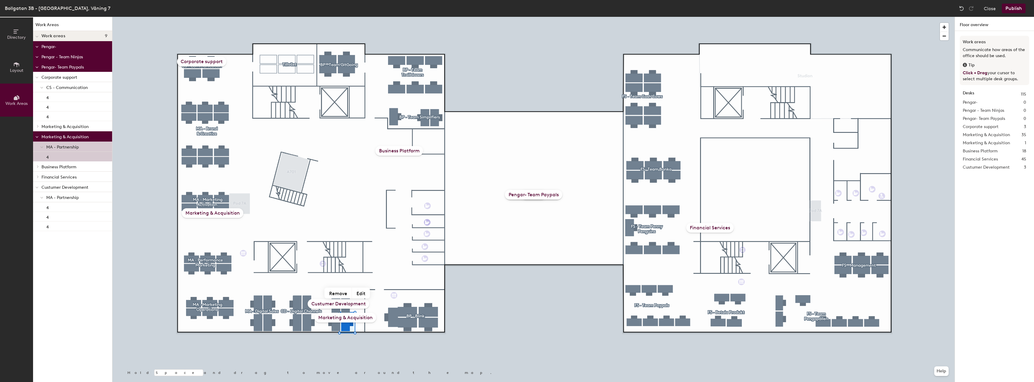
click at [57, 156] on div "4" at bounding box center [72, 157] width 79 height 10
click at [63, 147] on span "MA - Partnership" at bounding box center [62, 147] width 32 height 5
